Goal: Task Accomplishment & Management: Complete application form

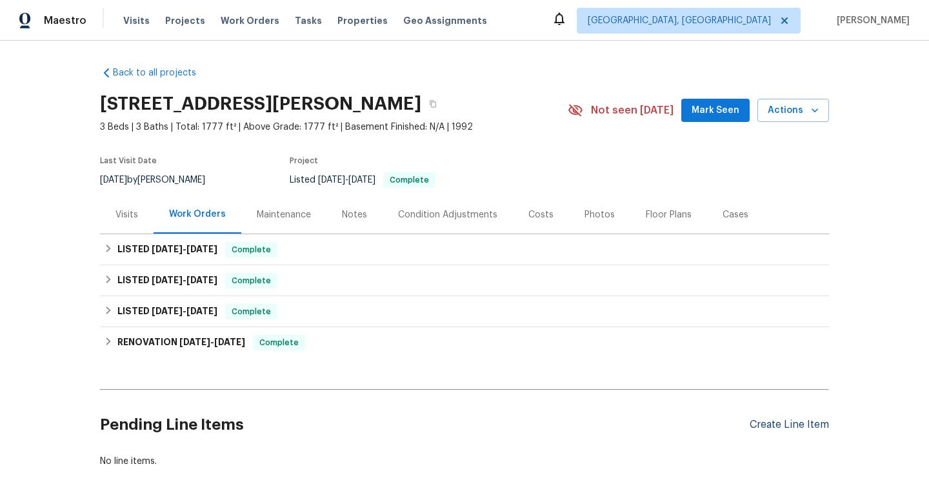
click at [777, 430] on div "Create Line Item" at bounding box center [789, 425] width 79 height 12
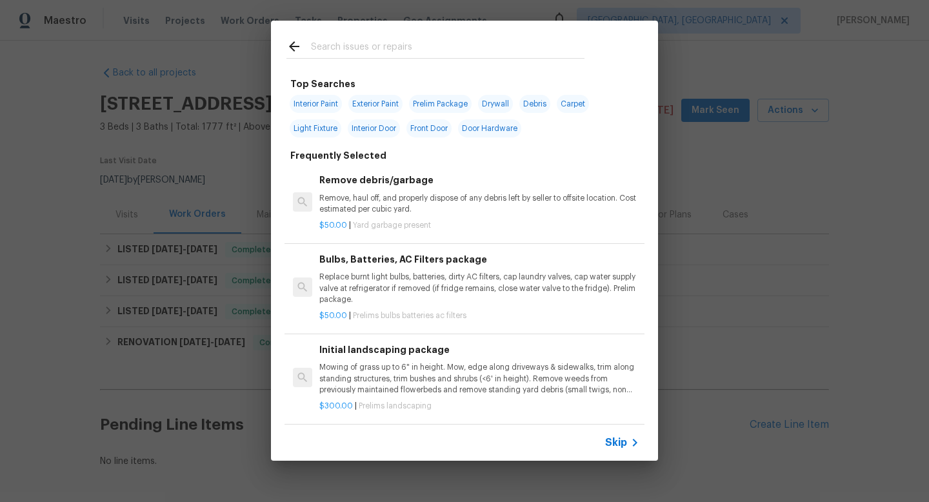
click at [613, 441] on span "Skip" at bounding box center [616, 442] width 22 height 13
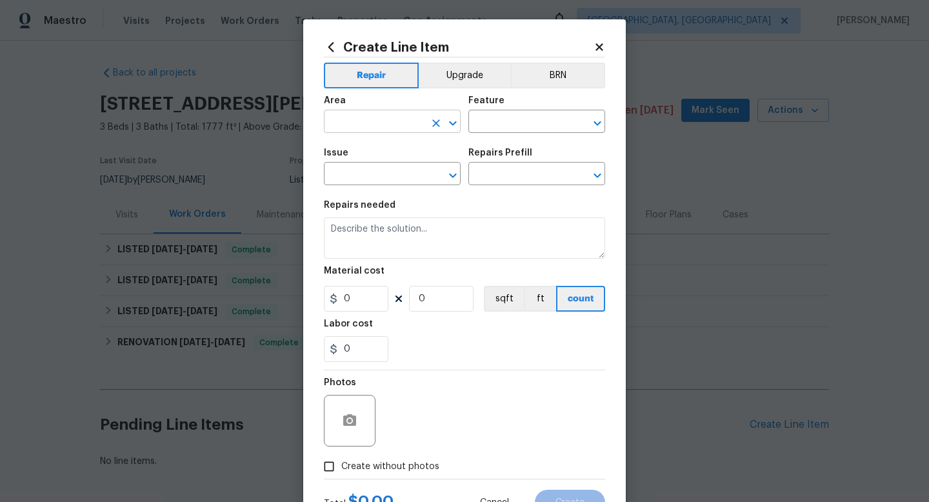
click at [348, 121] on input "text" at bounding box center [374, 123] width 101 height 20
type input "Roof"
type input "Roof Repair"
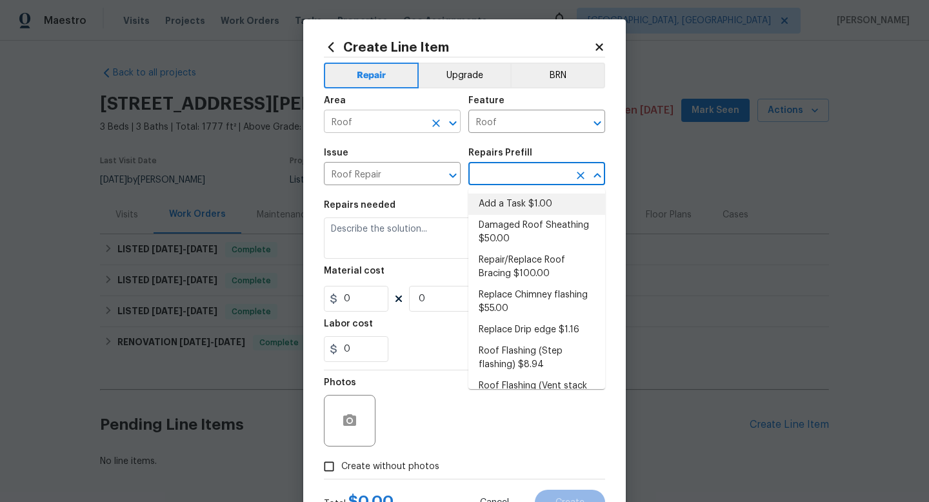
type input "Eaves and Trim"
type input "Add a Task $1.00"
type textarea "HPM to detail"
type input "1"
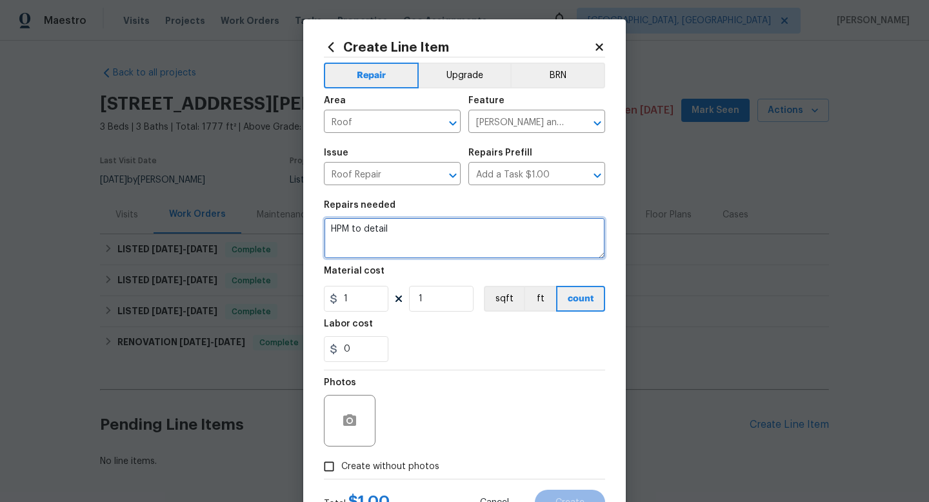
click at [374, 234] on textarea "HPM to detail" at bounding box center [464, 237] width 281 height 41
type textarea "Please assess roof for any needed repairs."
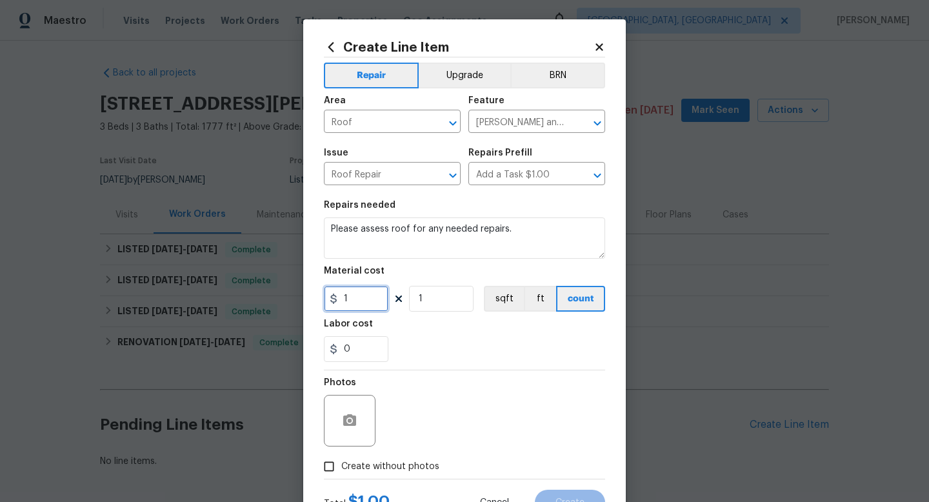
click at [365, 301] on input "1" at bounding box center [356, 299] width 65 height 26
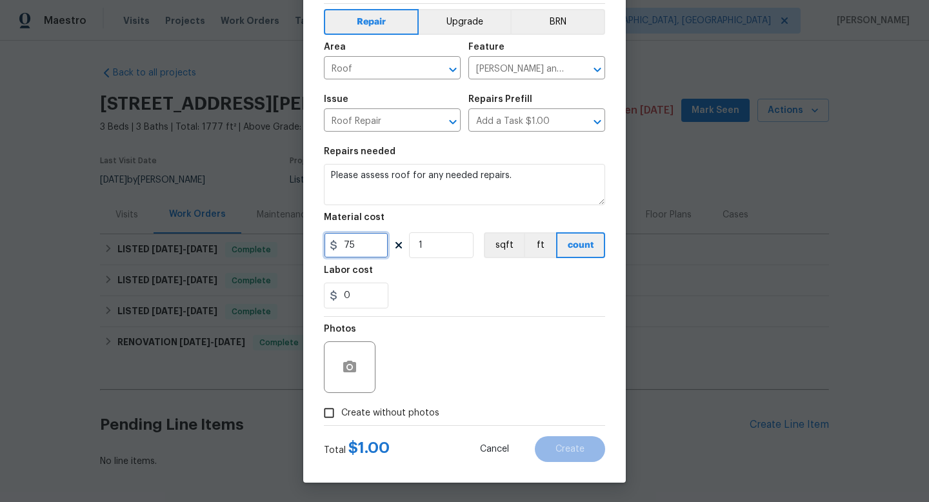
type input "75"
click at [417, 415] on div "Photos Create without photos" at bounding box center [464, 371] width 281 height 108
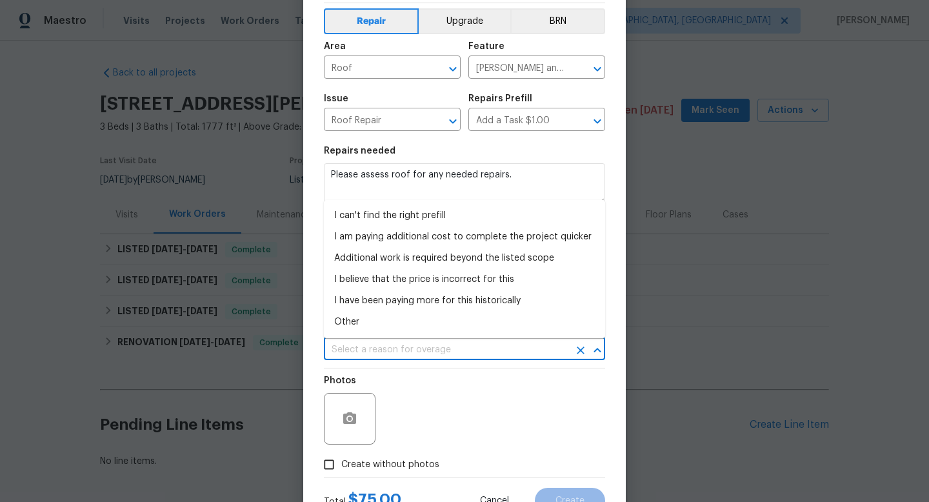
click at [431, 348] on input "text" at bounding box center [446, 350] width 245 height 20
click at [422, 228] on li "I am paying additional cost to complete the project quicker" at bounding box center [464, 236] width 281 height 21
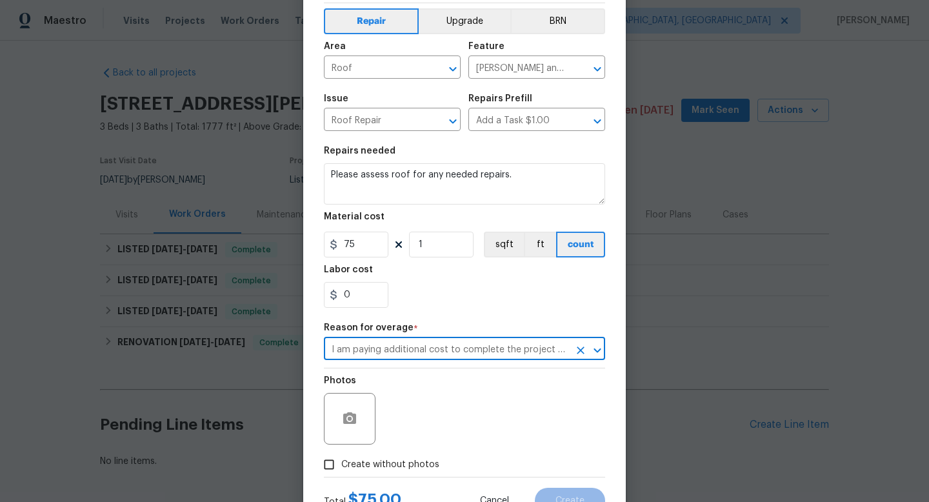
click at [422, 221] on div "Material cost" at bounding box center [464, 220] width 281 height 17
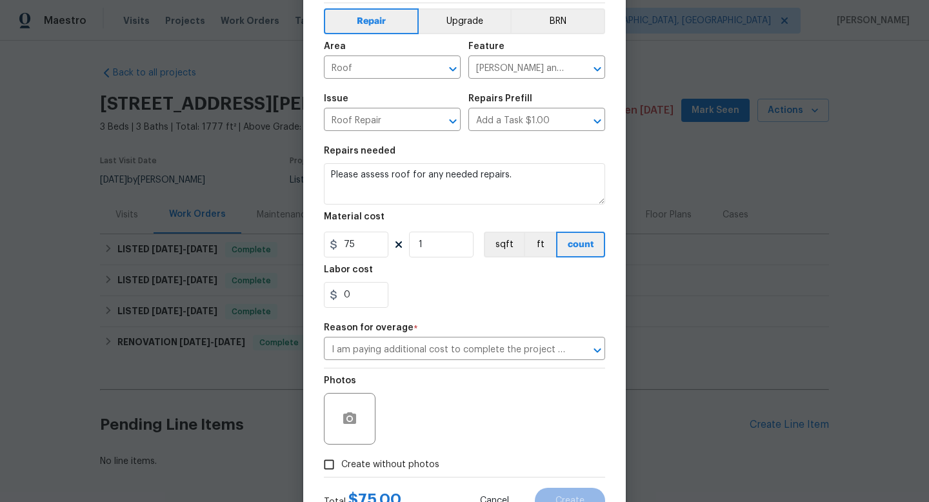
click at [419, 369] on div "Photos" at bounding box center [464, 410] width 281 height 84
click at [419, 359] on input "I am paying additional cost to complete the project quicker" at bounding box center [446, 350] width 245 height 20
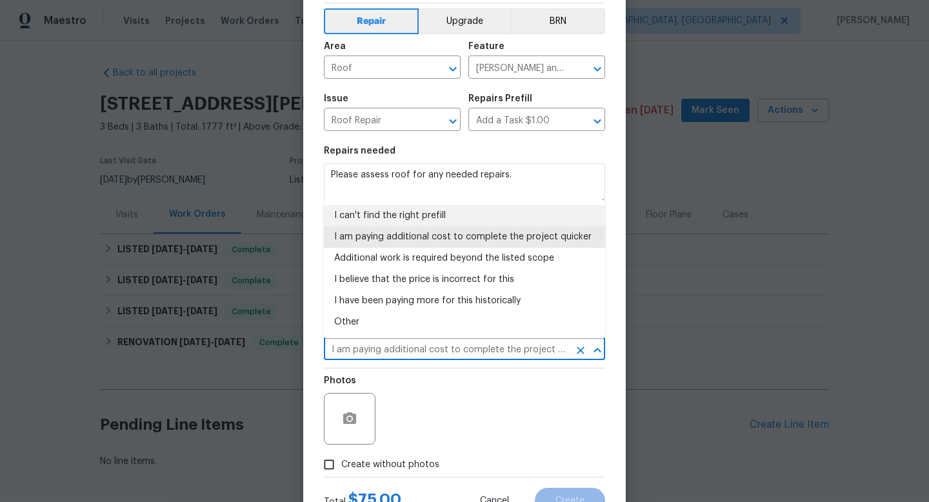
click at [379, 212] on li "I can't find the right prefill" at bounding box center [464, 215] width 281 height 21
type input "I can't find the right prefill"
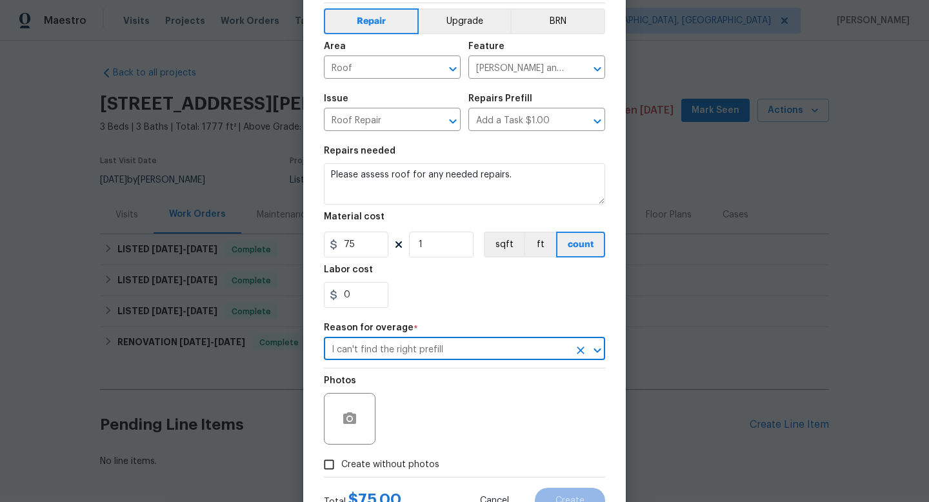
click at [394, 462] on span "Create without photos" at bounding box center [390, 465] width 98 height 14
click at [341, 462] on input "Create without photos" at bounding box center [329, 464] width 25 height 25
checkbox input "true"
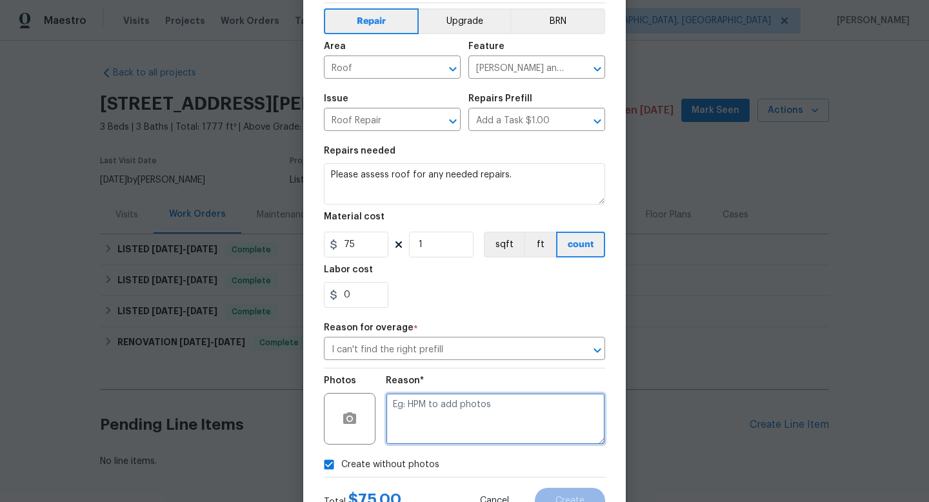
click at [415, 405] on textarea at bounding box center [495, 419] width 219 height 52
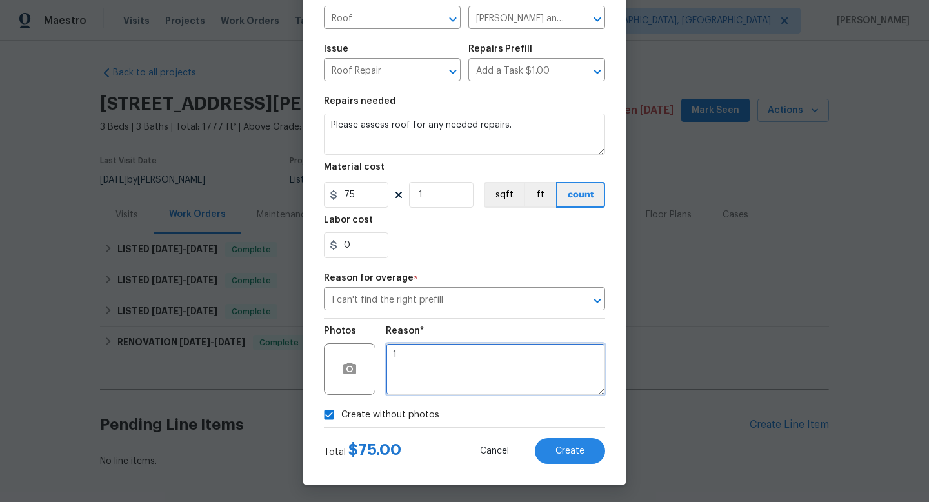
scroll to position [106, 0]
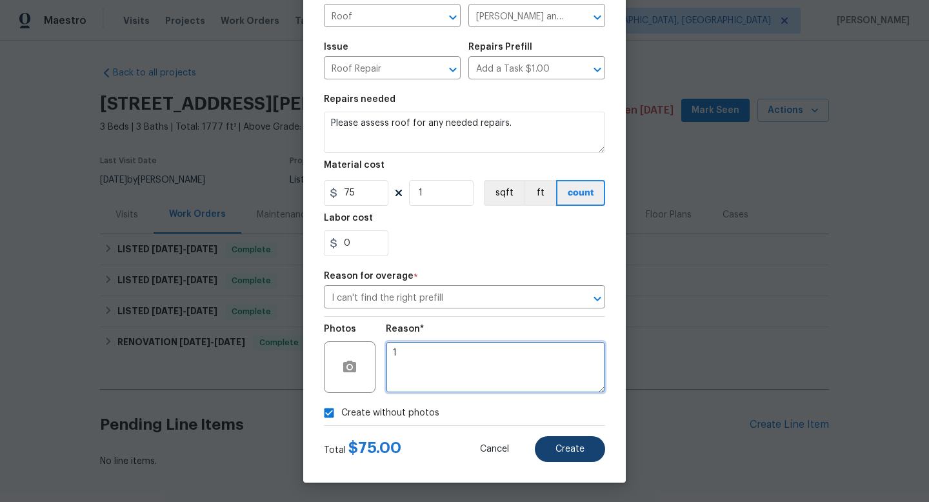
type textarea "1"
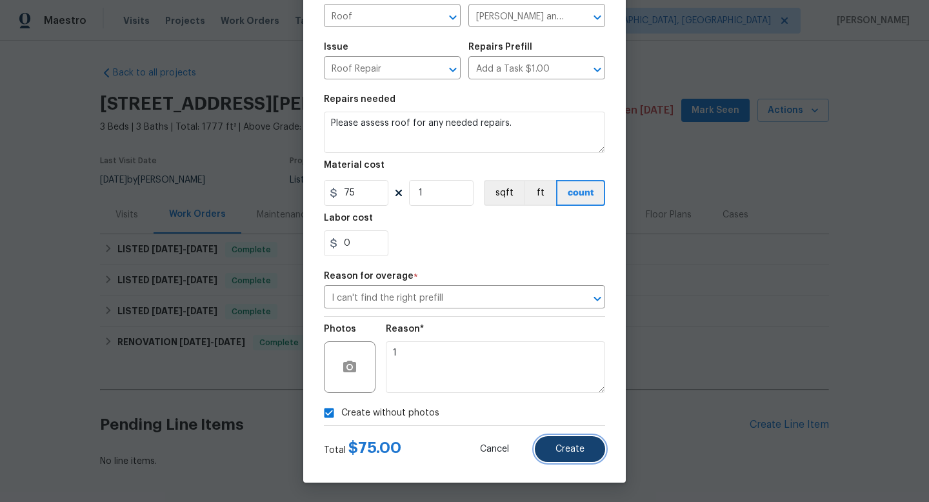
click at [572, 443] on button "Create" at bounding box center [570, 449] width 70 height 26
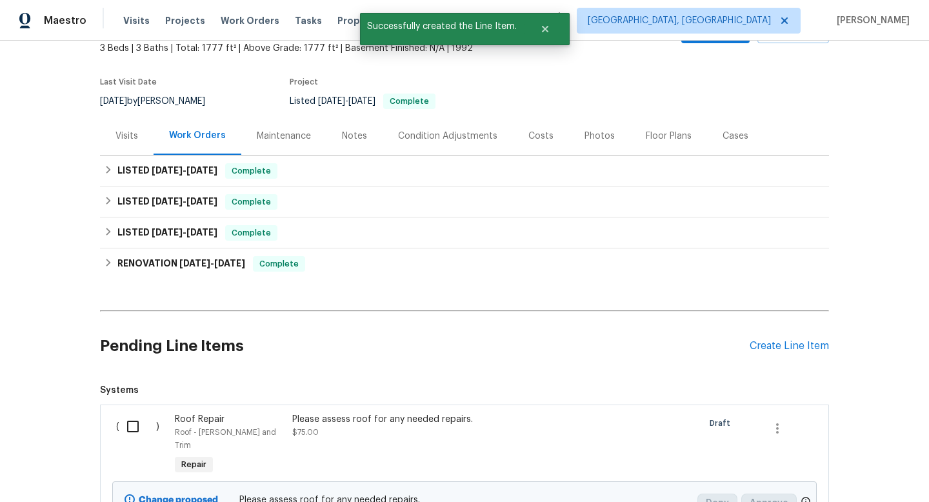
scroll to position [103, 0]
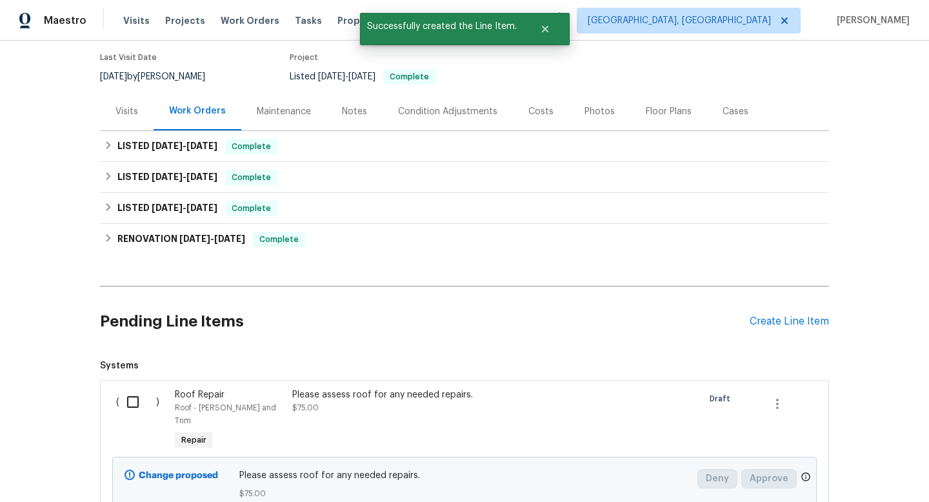
click at [135, 407] on input "checkbox" at bounding box center [137, 401] width 37 height 27
checkbox input "true"
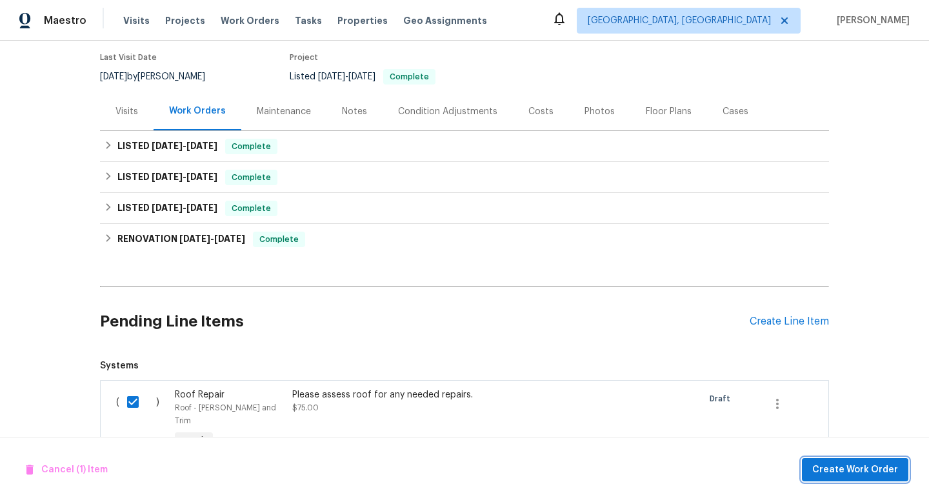
click at [814, 465] on button "Create Work Order" at bounding box center [855, 470] width 106 height 24
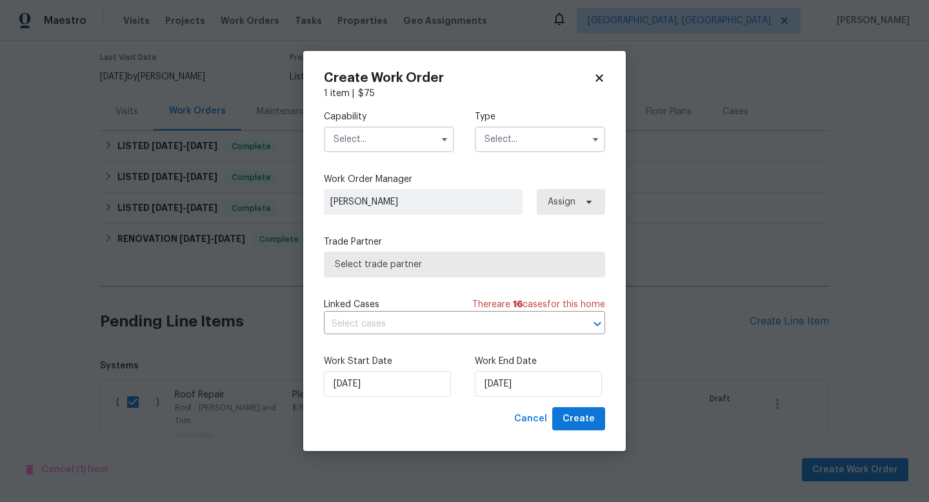
click at [352, 138] on input "text" at bounding box center [389, 139] width 130 height 26
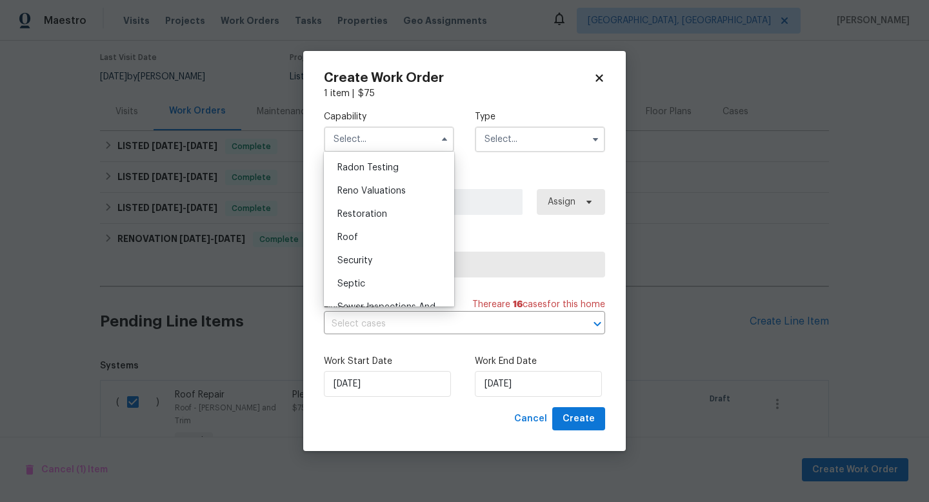
scroll to position [1249, 0]
click at [379, 234] on div "Roof" at bounding box center [389, 234] width 124 height 23
type input "Roof"
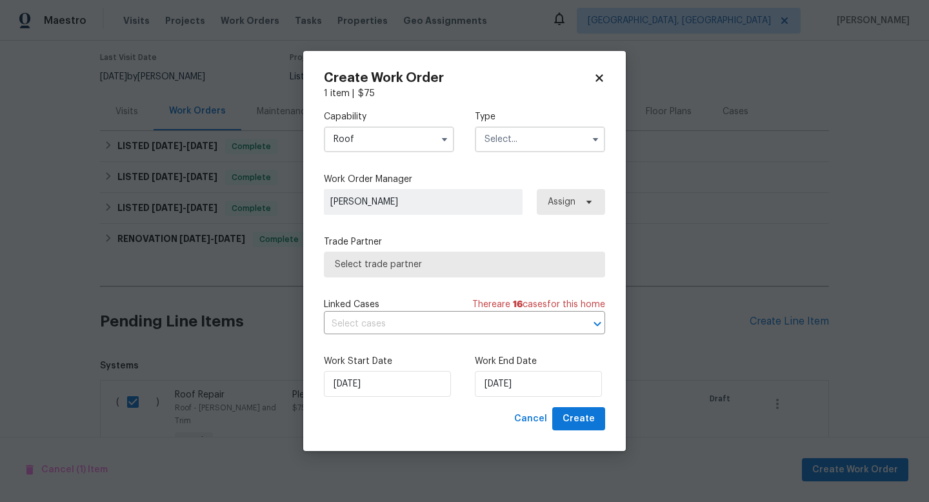
click at [503, 151] on input "text" at bounding box center [540, 139] width 130 height 26
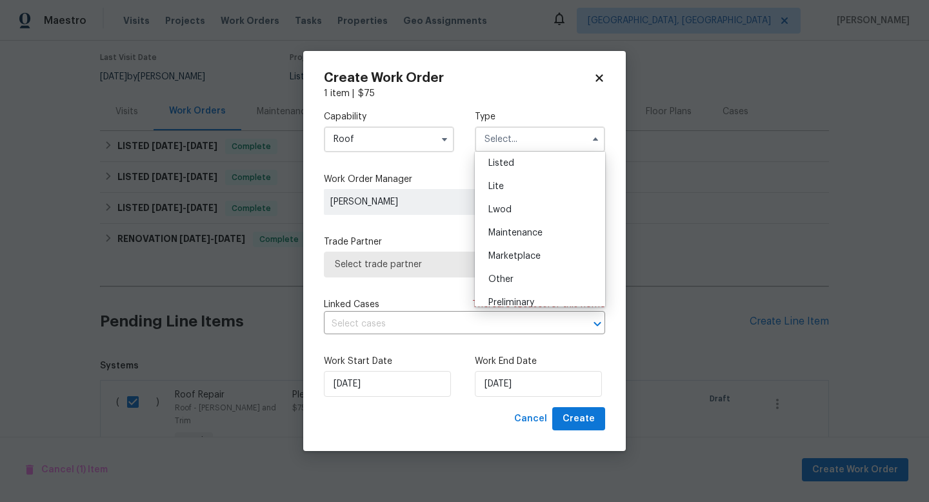
scroll to position [98, 0]
click at [507, 212] on span "Listed" at bounding box center [501, 207] width 26 height 9
type input "Listed"
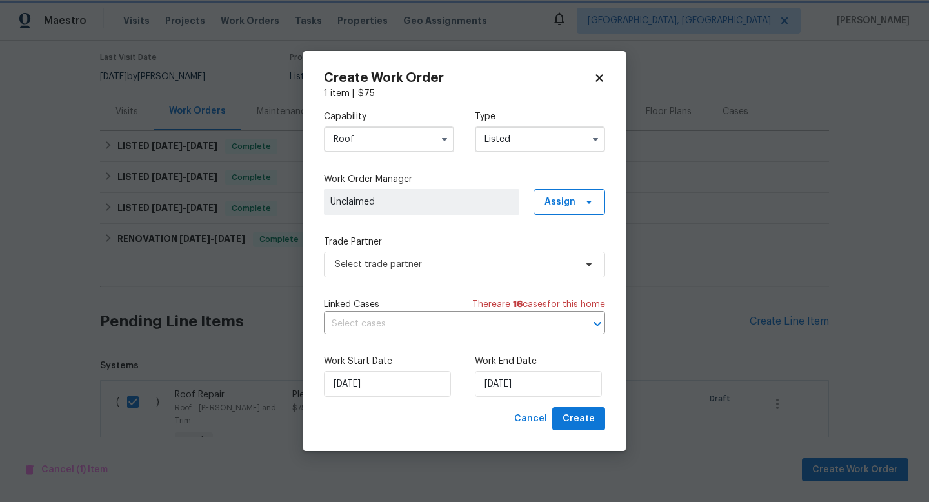
scroll to position [0, 0]
click at [565, 201] on span "Assign" at bounding box center [560, 202] width 31 height 13
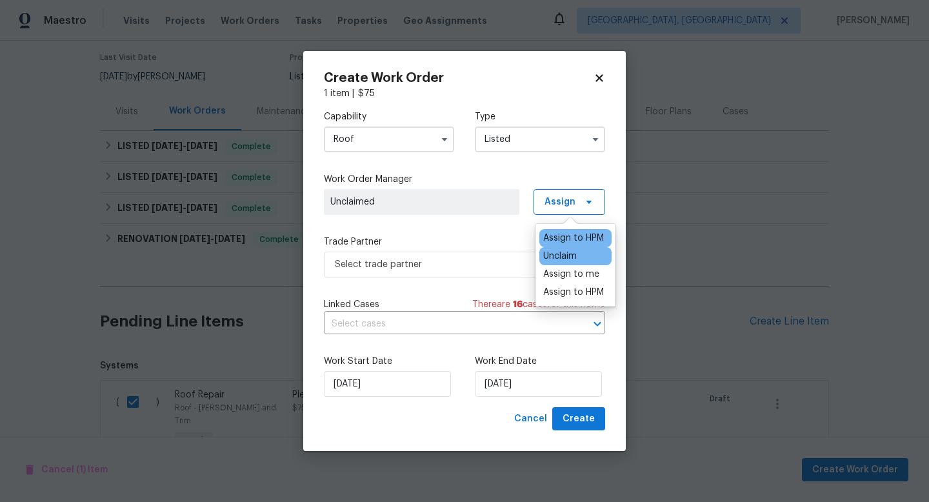
click at [568, 233] on div "Assign to HPM" at bounding box center [573, 238] width 61 height 13
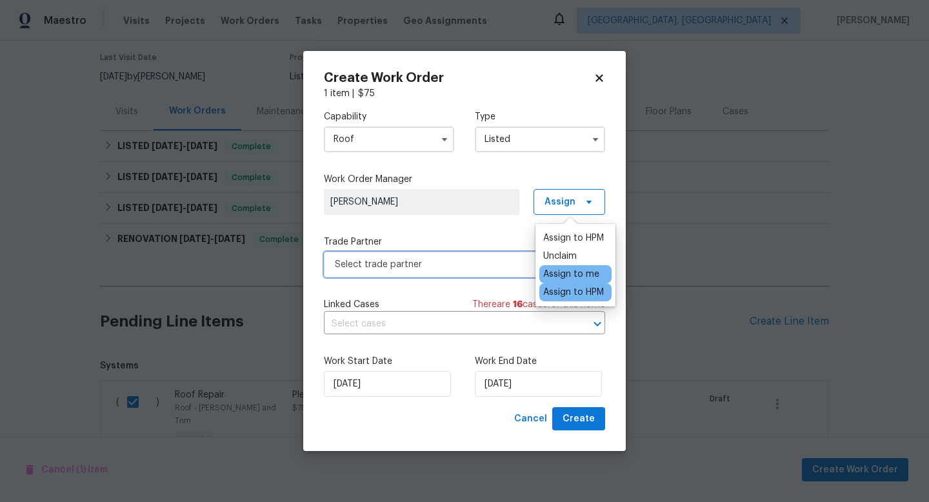
click at [468, 267] on span "Select trade partner" at bounding box center [455, 264] width 241 height 13
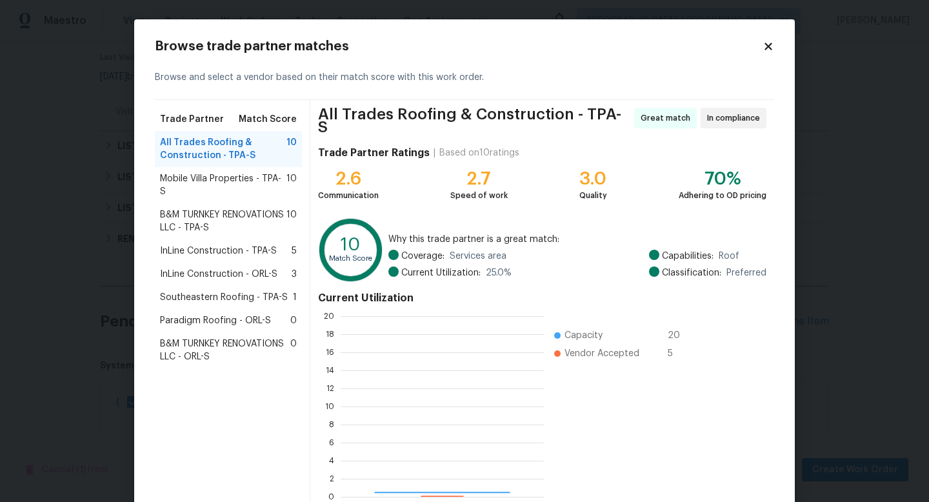
scroll to position [181, 203]
click at [201, 291] on span "Southeastern Roofing - TPA-S" at bounding box center [224, 297] width 128 height 13
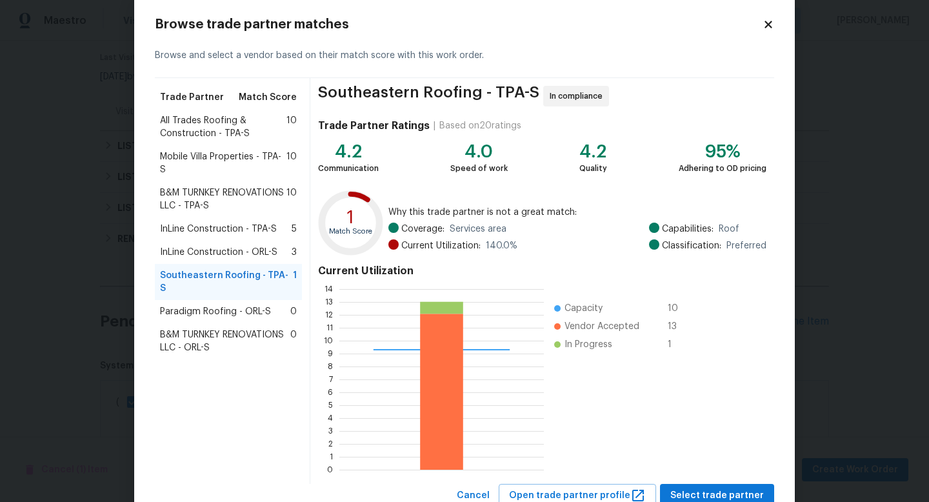
scroll to position [67, 0]
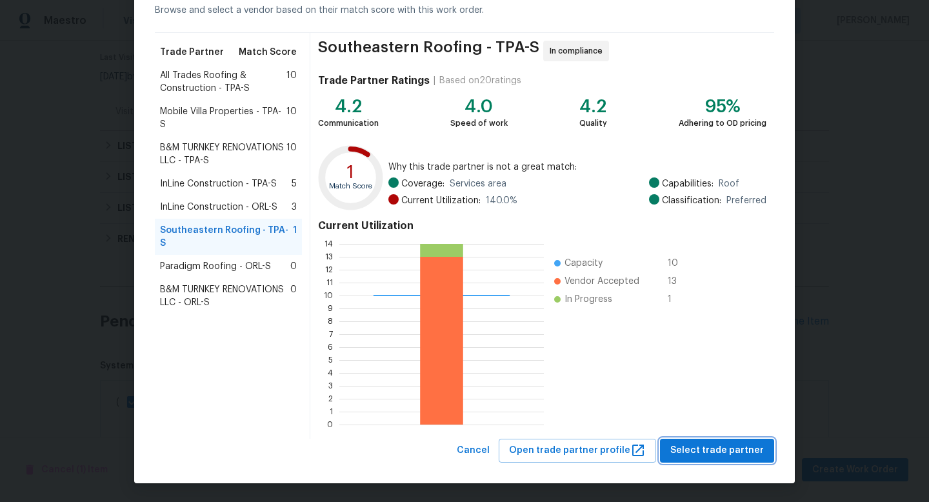
click at [745, 451] on span "Select trade partner" at bounding box center [717, 451] width 94 height 16
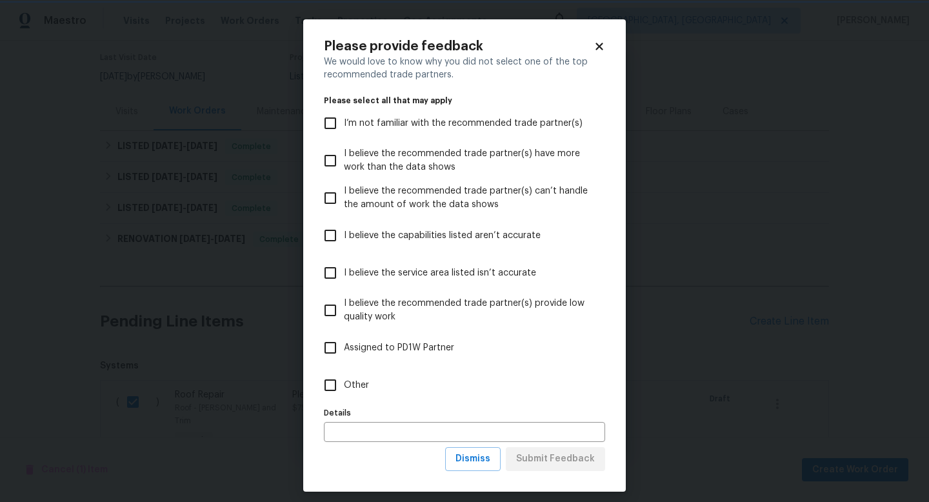
scroll to position [0, 0]
click at [350, 385] on span "Other" at bounding box center [356, 386] width 25 height 14
click at [344, 385] on input "Other" at bounding box center [330, 385] width 27 height 27
checkbox input "true"
click at [563, 461] on span "Submit Feedback" at bounding box center [555, 459] width 79 height 16
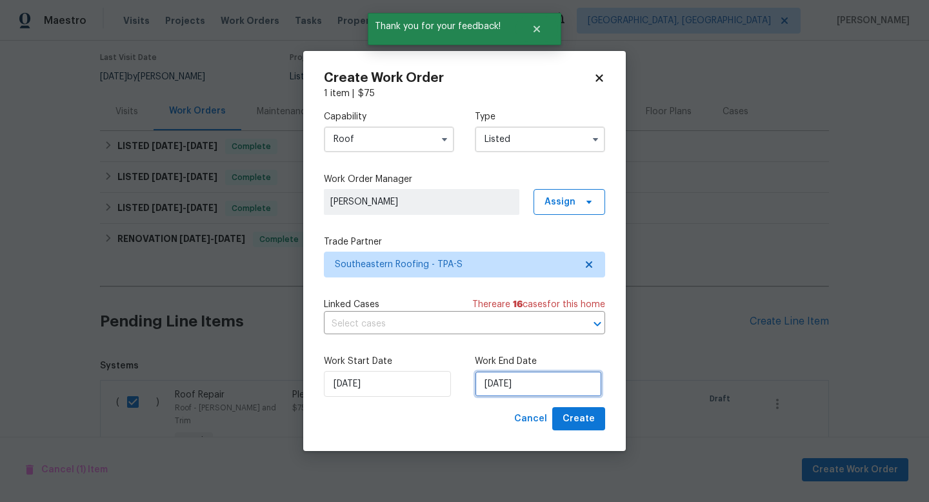
click at [531, 386] on input "8/29/2025" at bounding box center [538, 384] width 127 height 26
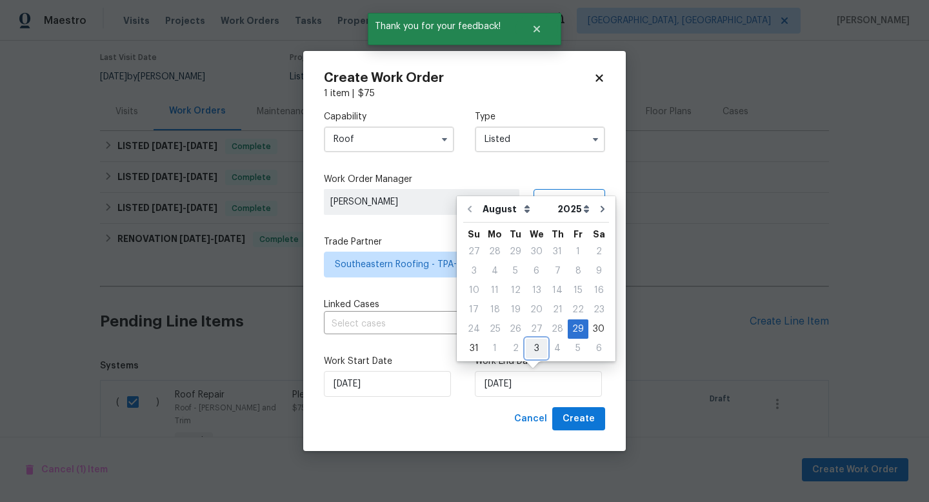
click at [534, 344] on div "3" at bounding box center [536, 348] width 21 height 18
type input "9/3/2025"
select select "8"
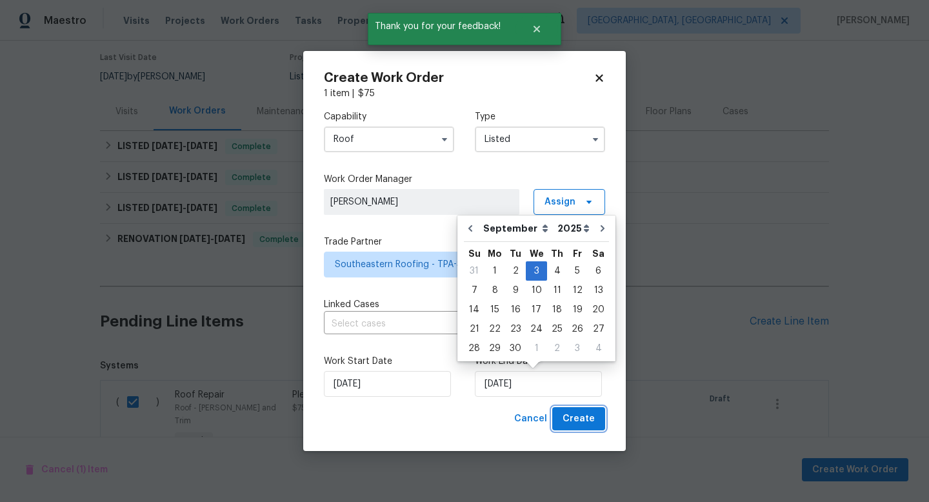
click at [580, 415] on span "Create" at bounding box center [579, 419] width 32 height 16
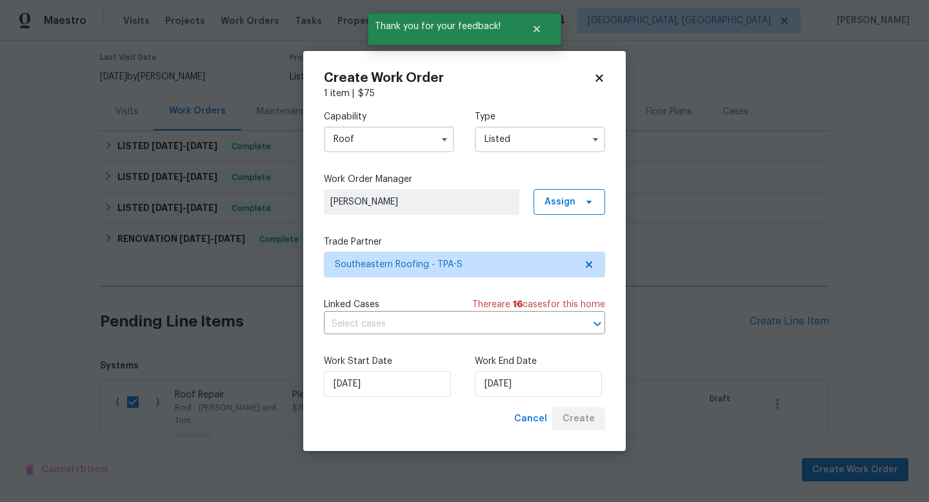
checkbox input "false"
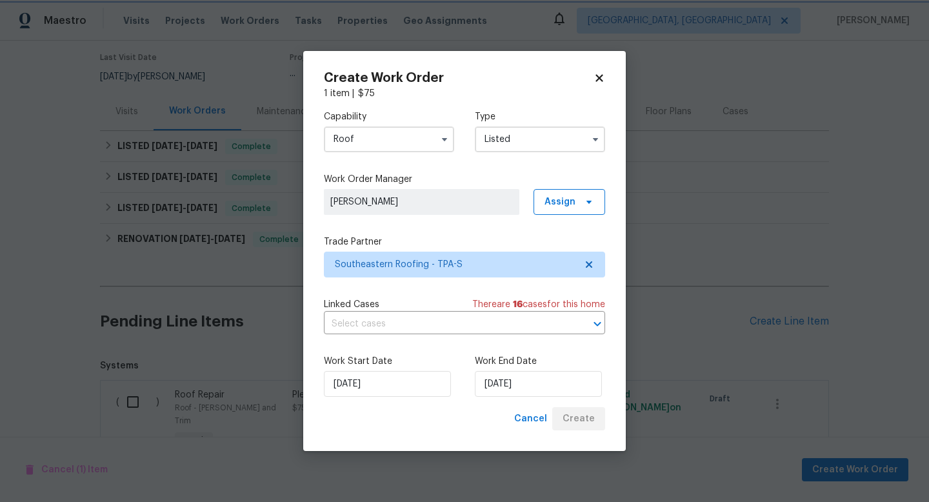
scroll to position [85, 0]
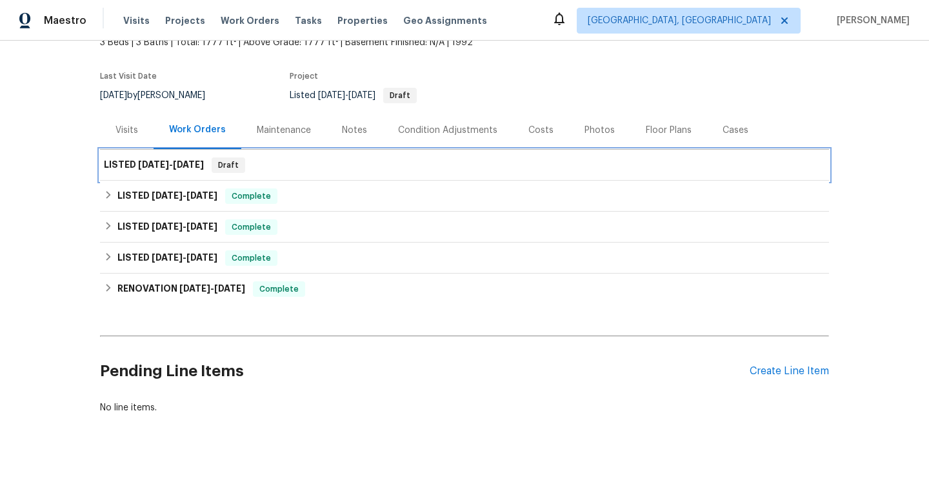
click at [292, 169] on div "LISTED 8/29/25 - 9/3/25 Draft" at bounding box center [464, 164] width 721 height 15
click at [177, 165] on span "8/29/25 - 9/3/25" at bounding box center [171, 164] width 66 height 9
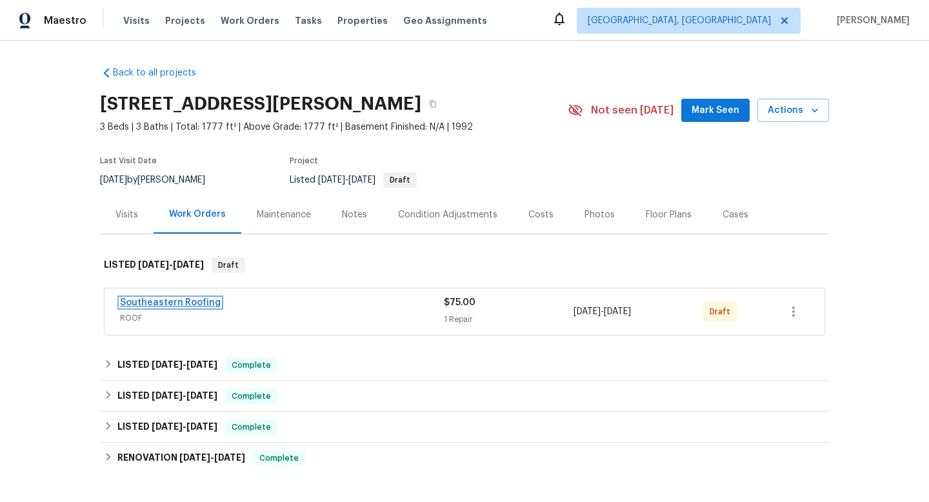
click at [206, 300] on link "Southeastern Roofing" at bounding box center [170, 302] width 101 height 9
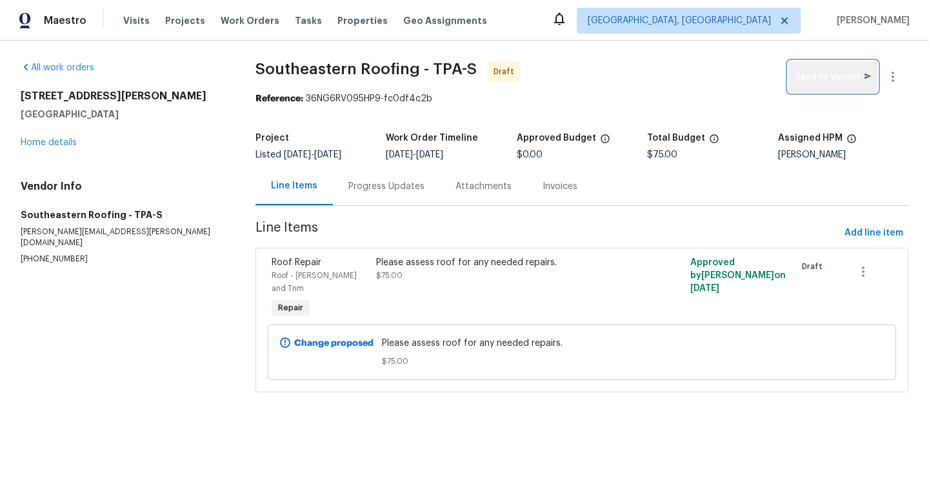
click at [828, 85] on button "Send to Vendor" at bounding box center [832, 76] width 89 height 31
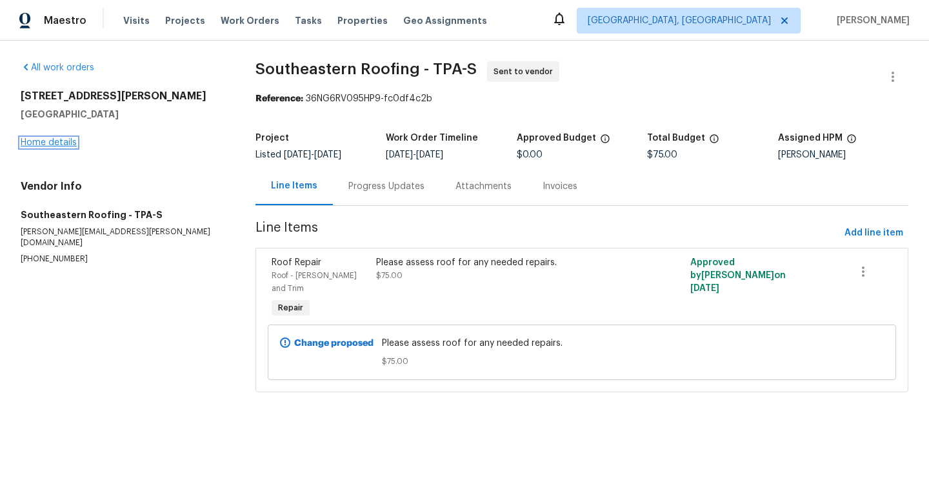
click at [63, 144] on link "Home details" at bounding box center [49, 142] width 56 height 9
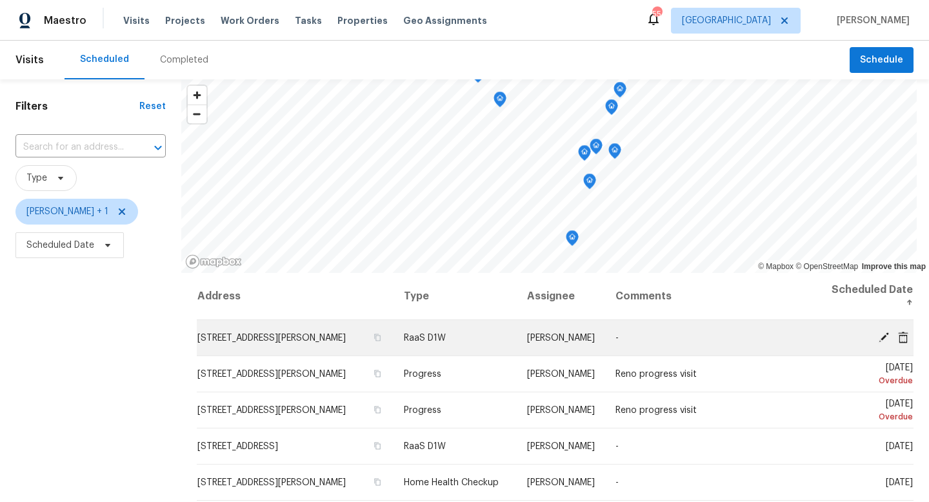
click at [881, 338] on icon at bounding box center [884, 337] width 10 height 10
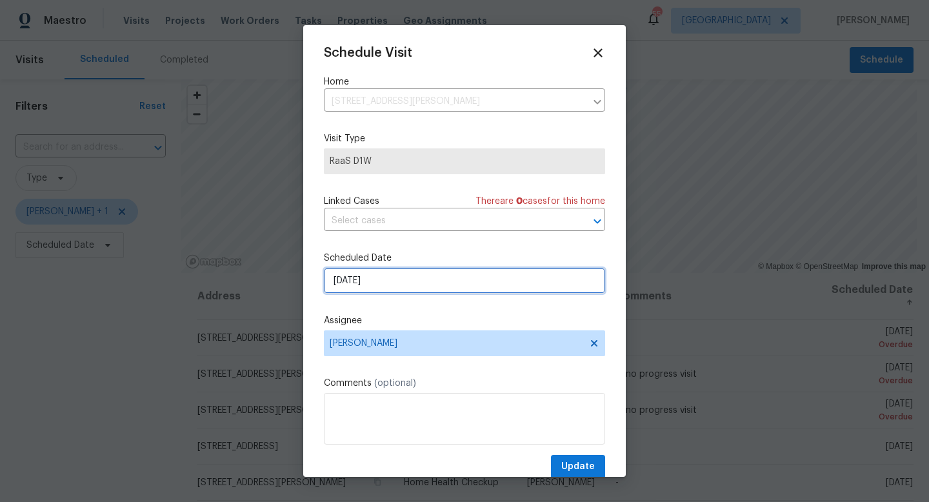
click at [380, 288] on input "[DATE]" at bounding box center [464, 281] width 281 height 26
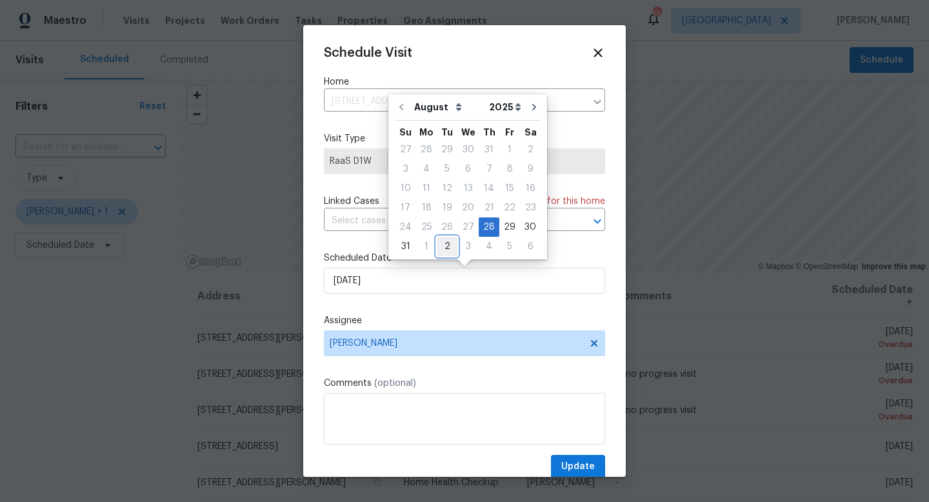
click at [443, 248] on div "2" at bounding box center [447, 246] width 21 height 18
type input "[DATE]"
select select "8"
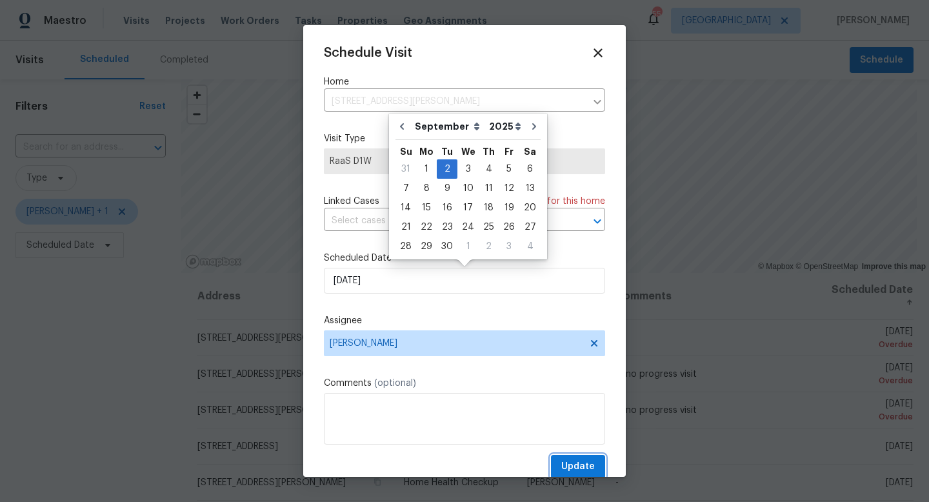
click at [572, 464] on span "Update" at bounding box center [578, 467] width 34 height 16
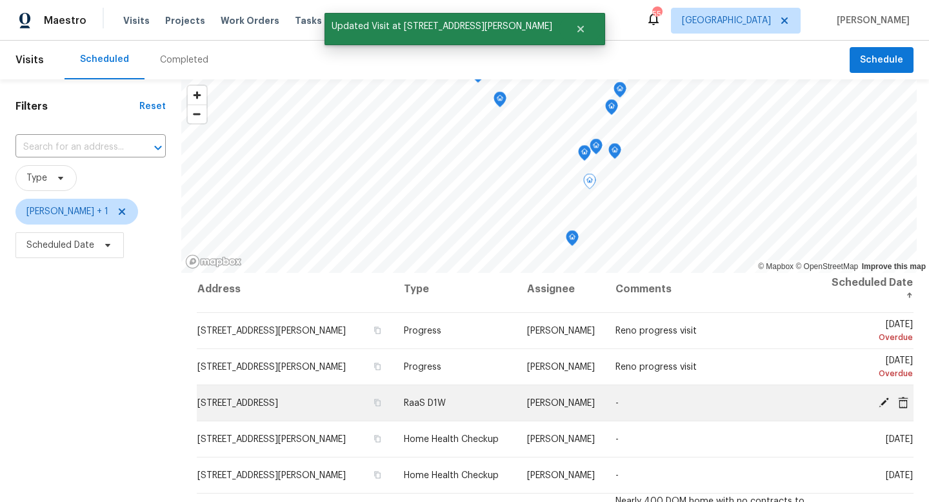
scroll to position [10, 0]
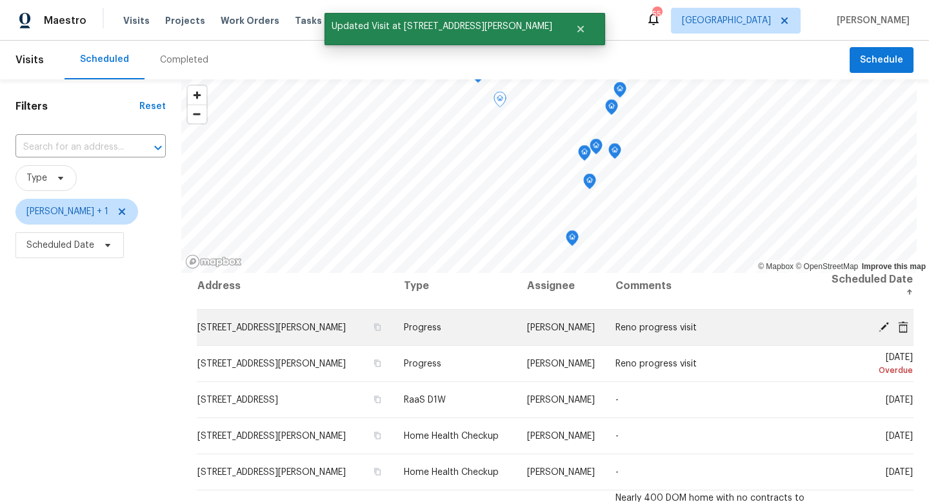
click at [882, 330] on icon at bounding box center [884, 327] width 12 height 12
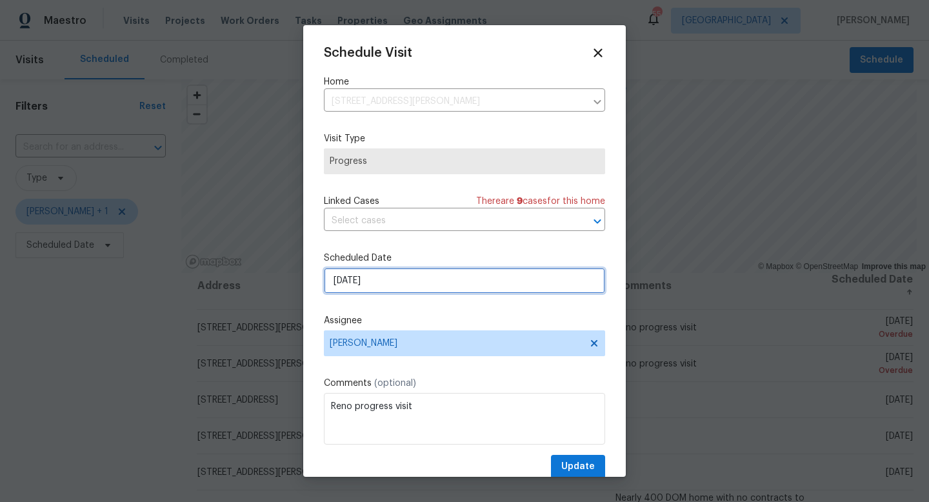
click at [368, 276] on input "[DATE]" at bounding box center [464, 281] width 281 height 26
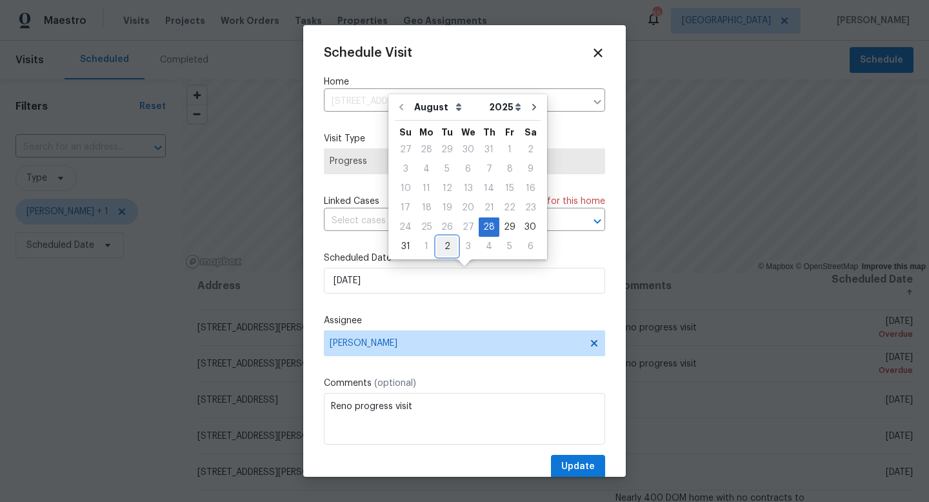
click at [443, 246] on div "2" at bounding box center [447, 246] width 21 height 18
type input "[DATE]"
select select "8"
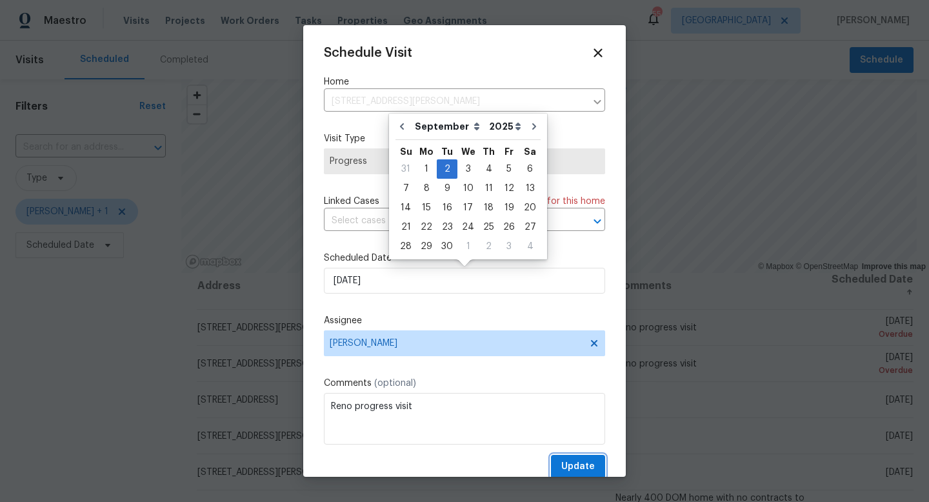
click at [564, 457] on button "Update" at bounding box center [578, 467] width 54 height 24
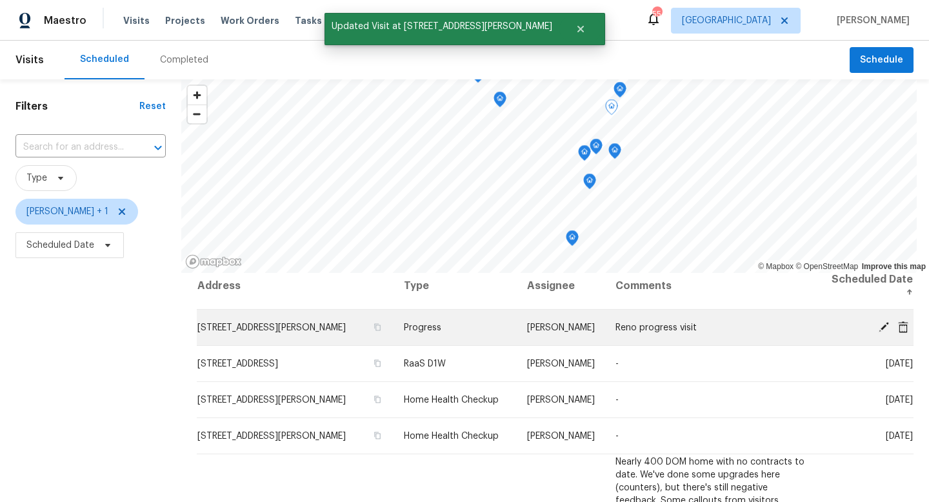
click at [883, 330] on icon at bounding box center [884, 327] width 12 height 12
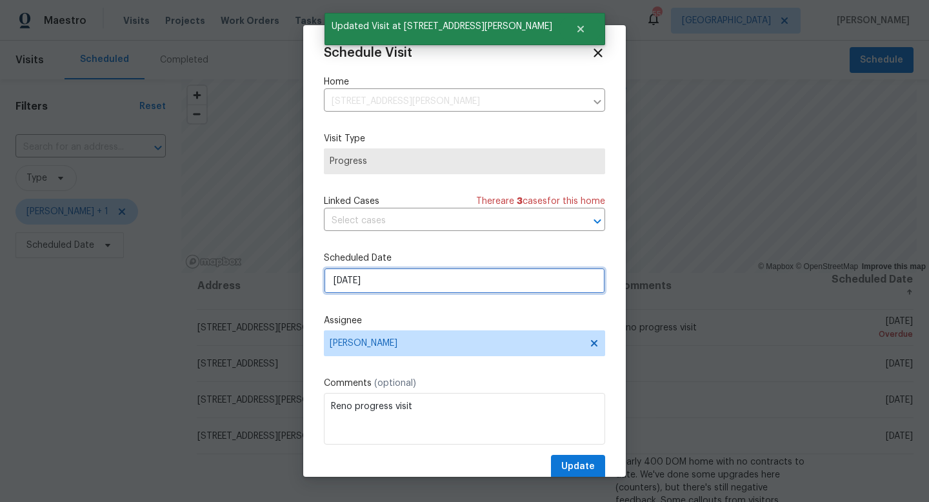
click at [401, 277] on input "[DATE]" at bounding box center [464, 281] width 281 height 26
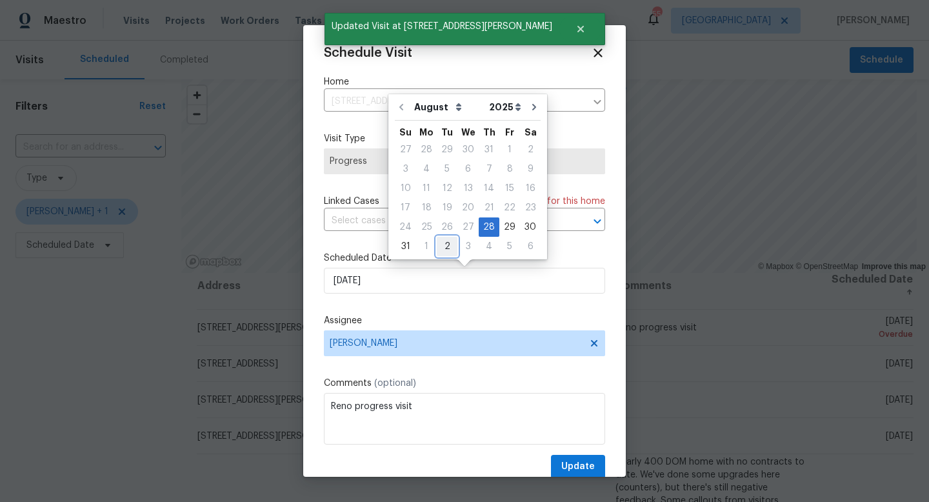
click at [444, 246] on div "2" at bounding box center [447, 246] width 21 height 18
type input "[DATE]"
select select "8"
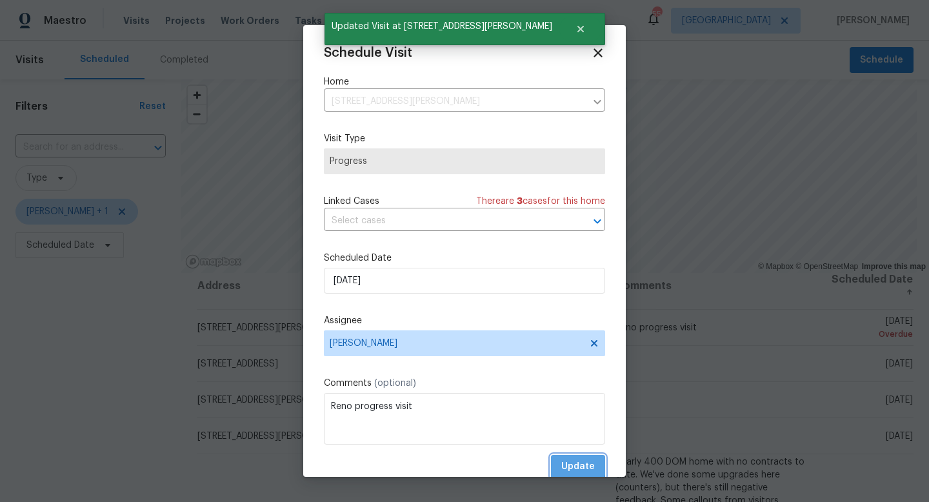
click at [567, 465] on span "Update" at bounding box center [578, 467] width 34 height 16
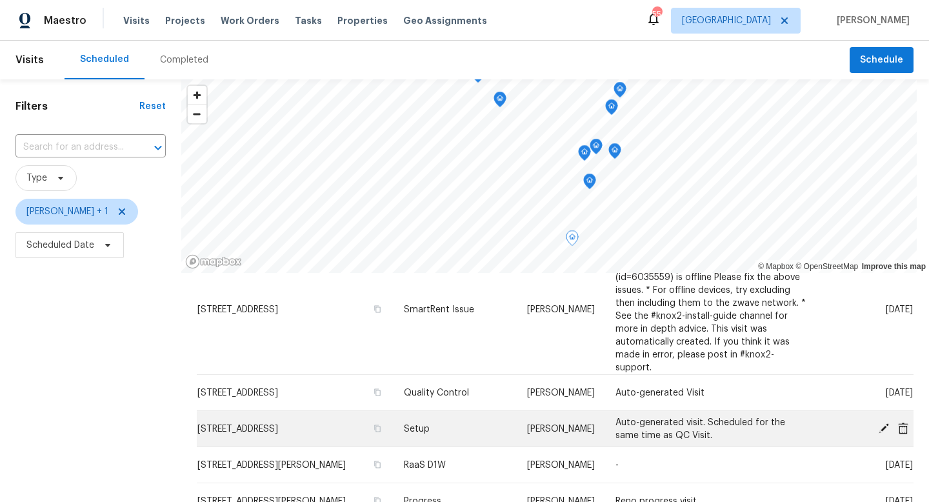
scroll to position [592, 0]
